Goal: Task Accomplishment & Management: Manage account settings

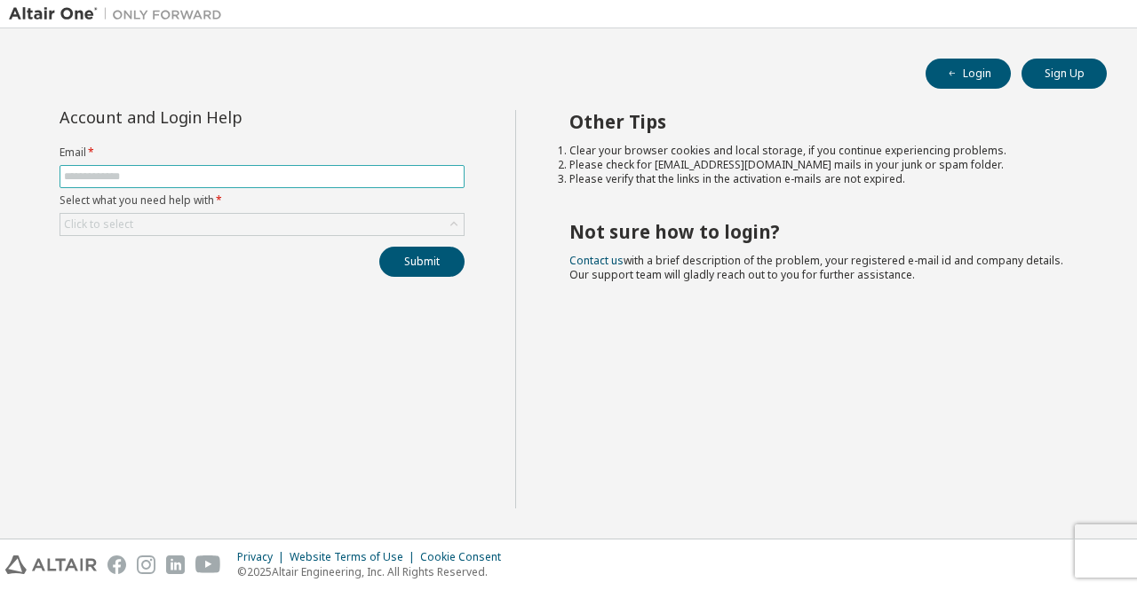
click at [85, 175] on input "text" at bounding box center [262, 177] width 396 height 14
type input "**********"
click at [142, 223] on div "Click to select" at bounding box center [261, 224] width 403 height 21
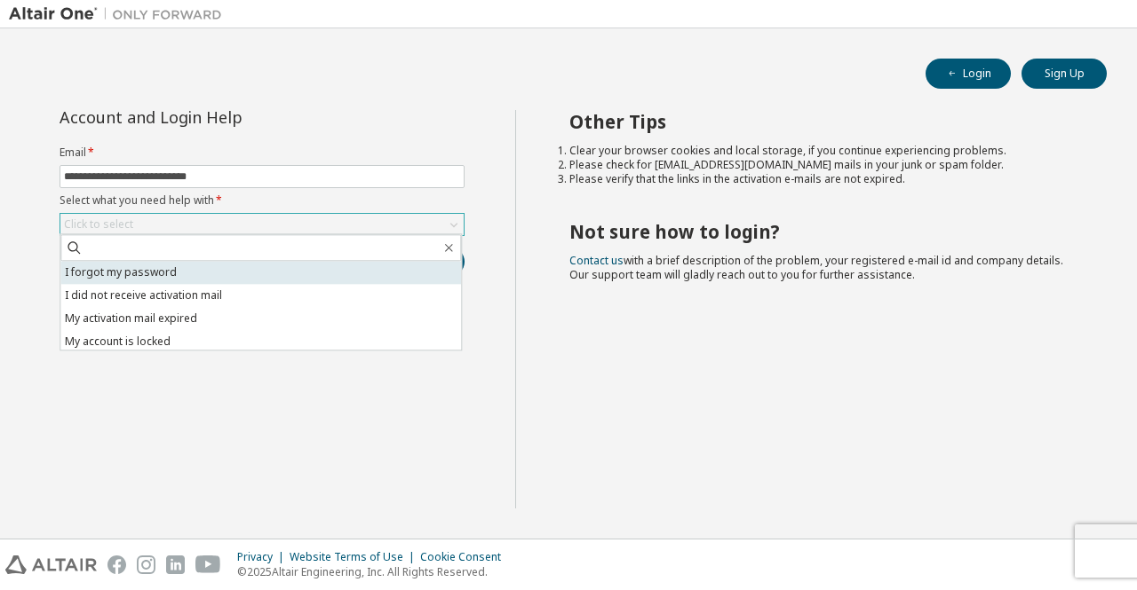
click at [158, 266] on li "I forgot my password" at bounding box center [260, 272] width 400 height 23
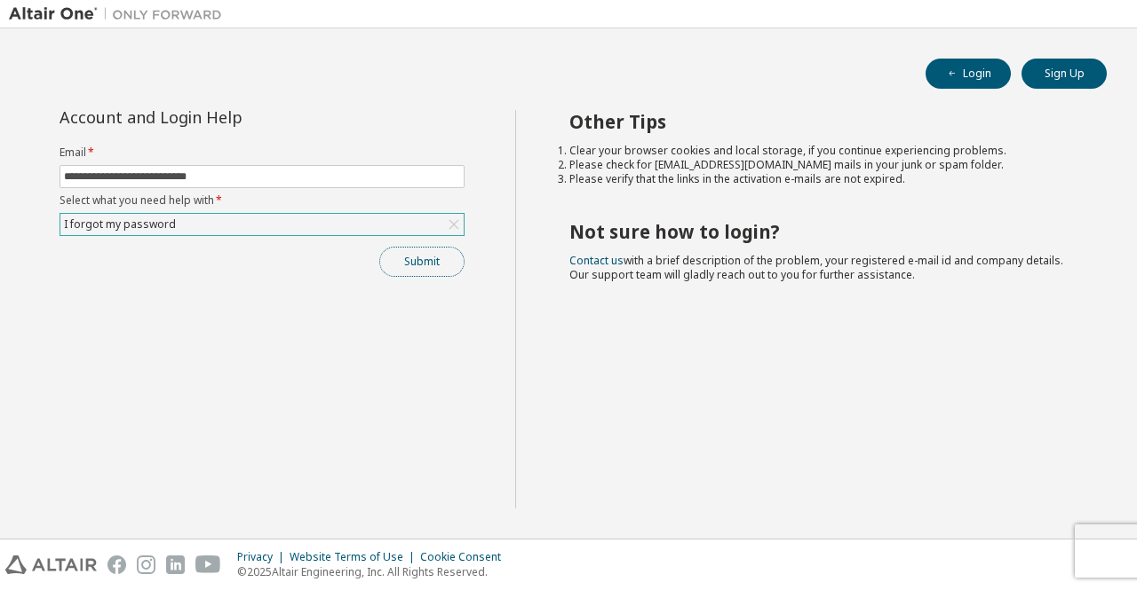
click at [396, 253] on button "Submit" at bounding box center [421, 262] width 85 height 30
click at [898, 83] on div "Login Sign Up" at bounding box center [568, 74] width 1076 height 30
click at [163, 222] on div "I forgot my password" at bounding box center [119, 225] width 117 height 20
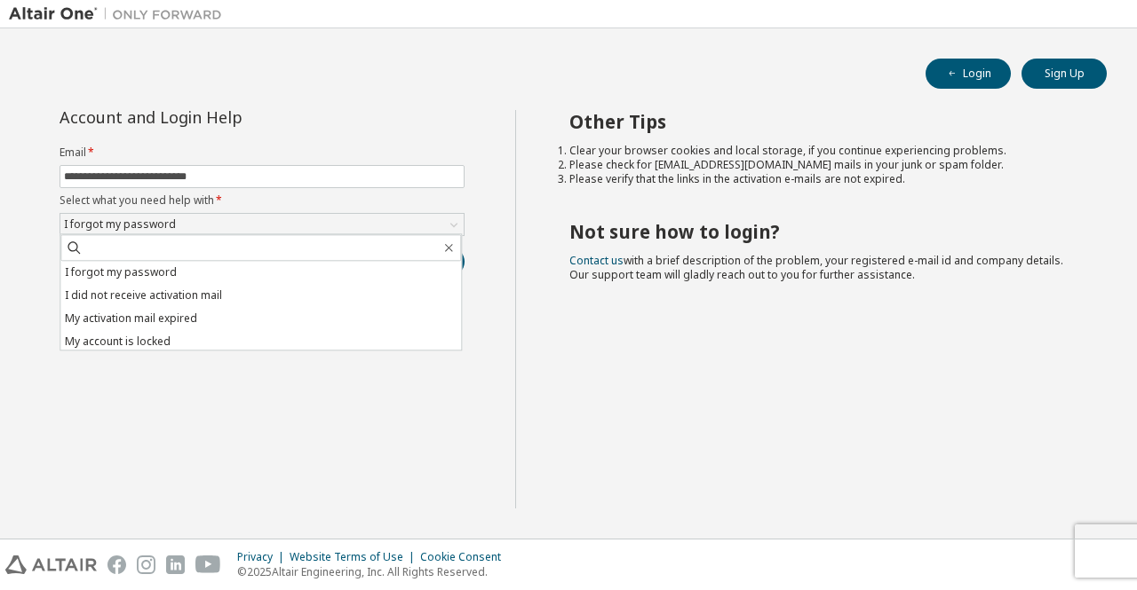
click at [353, 86] on div "Login Sign Up" at bounding box center [568, 74] width 1076 height 30
